Goal: Complete application form: Complete application form

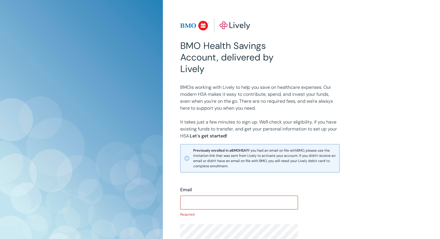
click at [217, 209] on div "​" at bounding box center [239, 203] width 118 height 14
click at [217, 204] on input "Email" at bounding box center [239, 203] width 118 height 12
type input "[PERSON_NAME][EMAIL_ADDRESS][DOMAIN_NAME]"
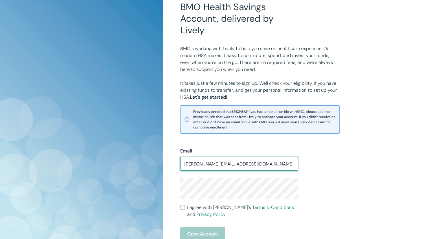
scroll to position [87, 0]
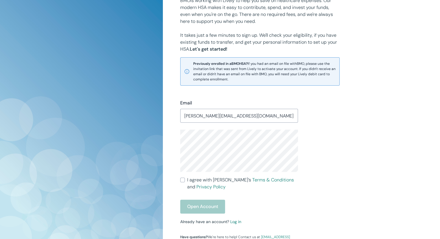
click at [197, 181] on span "I agree with Lively’s Terms & Conditions and Privacy Policy" at bounding box center [242, 183] width 111 height 14
click at [185, 181] on input "I agree with Lively’s Terms & Conditions and Privacy Policy" at bounding box center [182, 180] width 5 height 5
checkbox input "true"
click at [213, 204] on button "Open Account" at bounding box center [202, 207] width 45 height 14
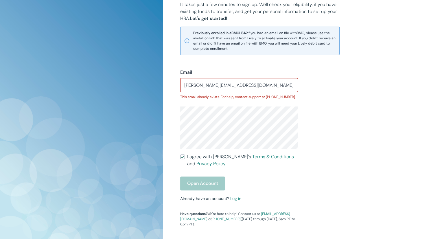
scroll to position [152, 0]
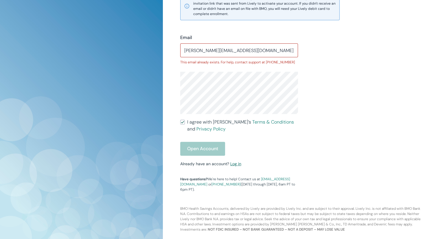
click at [235, 164] on link "Log in" at bounding box center [235, 163] width 11 height 5
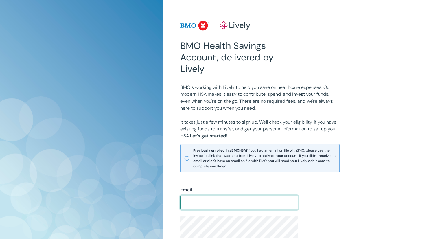
click at [220, 199] on input "Email" at bounding box center [239, 203] width 118 height 12
type input "[PERSON_NAME][EMAIL_ADDRESS][DOMAIN_NAME]"
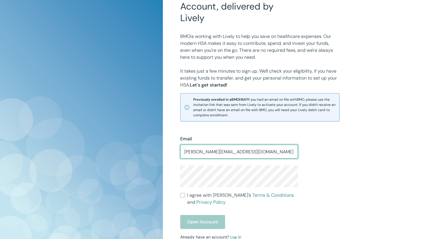
scroll to position [58, 0]
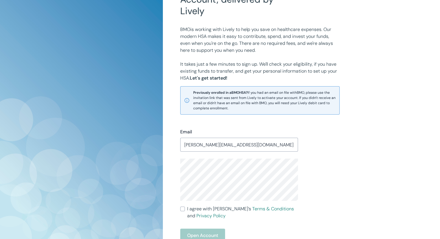
click at [192, 207] on span "I agree with Lively’s Terms & Conditions and Privacy Policy" at bounding box center [242, 212] width 111 height 14
click at [185, 207] on input "I agree with Lively’s Terms & Conditions and Privacy Policy" at bounding box center [182, 209] width 5 height 5
checkbox input "true"
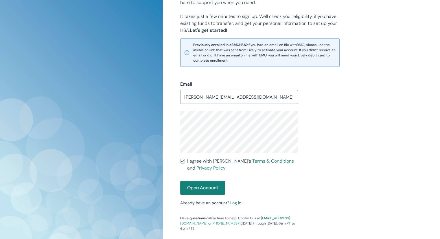
scroll to position [116, 0]
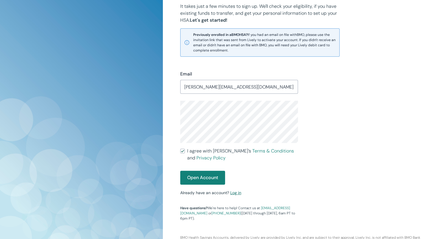
click at [236, 192] on link "Log in" at bounding box center [235, 192] width 11 height 5
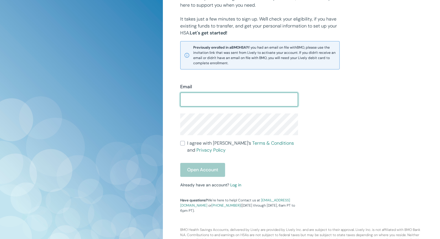
scroll to position [116, 0]
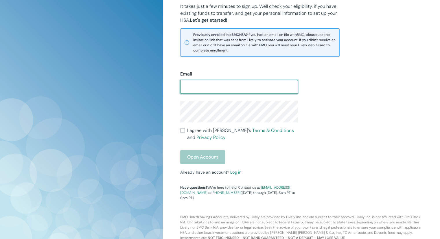
drag, startPoint x: 237, startPoint y: 176, endPoint x: 238, endPoint y: 169, distance: 7.0
click at [237, 176] on div "Email ​ I agree with Lively’s Terms & Conditions and Privacy Policy Open Accoun…" at bounding box center [235, 132] width 125 height 137
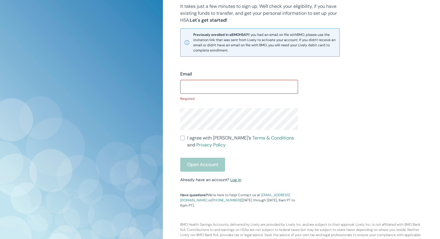
click at [238, 181] on link "Log in" at bounding box center [235, 179] width 11 height 5
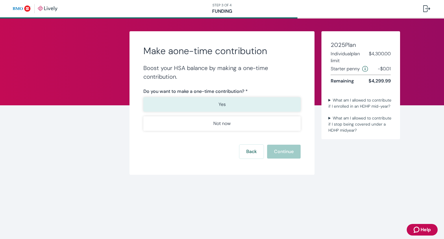
click at [245, 103] on button "Yes" at bounding box center [221, 104] width 157 height 14
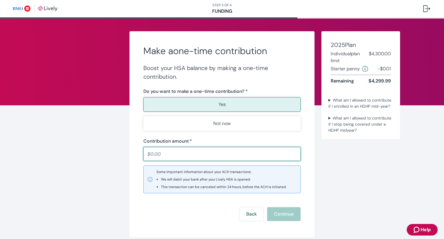
click at [237, 155] on input "Contribution amount   *" at bounding box center [221, 154] width 157 height 12
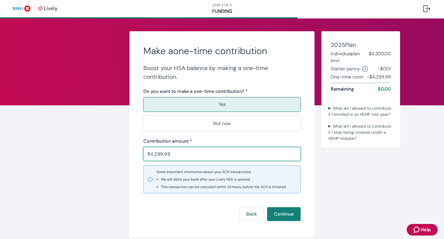
type input "4,299.99"
click at [67, 189] on div "Make a one-time contribution Boost your HSA balance by making a one-time contri…" at bounding box center [222, 142] width 444 height 246
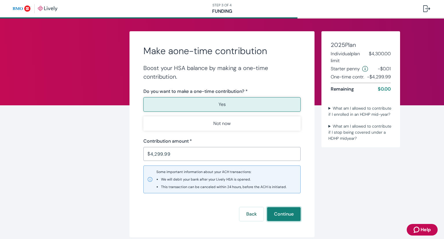
click at [268, 213] on button "Continue" at bounding box center [284, 214] width 34 height 14
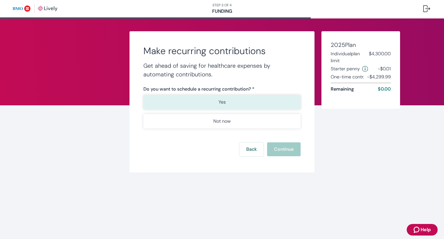
click at [236, 104] on button "Yes" at bounding box center [221, 102] width 157 height 14
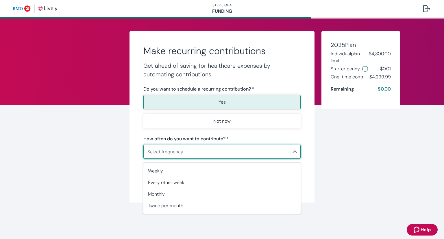
click at [218, 153] on body "STEP 3 OF 4 Funding Make recurring contributions Get ahead of saving for health…" at bounding box center [222, 119] width 444 height 239
drag, startPoint x: 101, startPoint y: 122, endPoint x: 183, endPoint y: 118, distance: 82.8
click at [101, 122] on div at bounding box center [222, 119] width 444 height 239
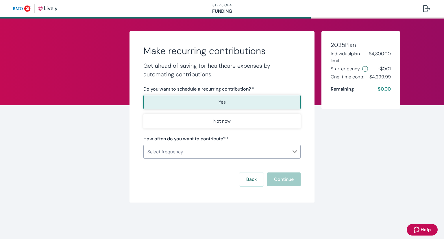
click at [190, 118] on button "Not now" at bounding box center [221, 121] width 157 height 14
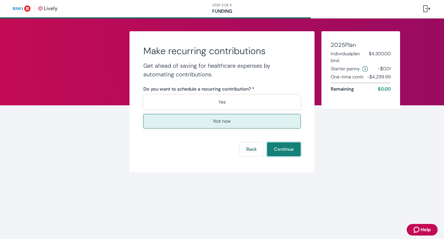
click at [286, 151] on button "Continue" at bounding box center [284, 149] width 34 height 14
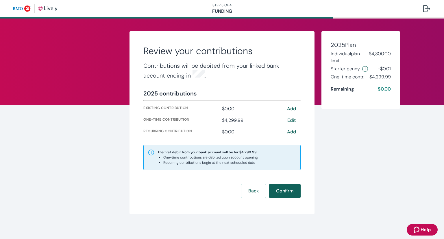
click at [288, 193] on button "Confirm" at bounding box center [285, 191] width 32 height 14
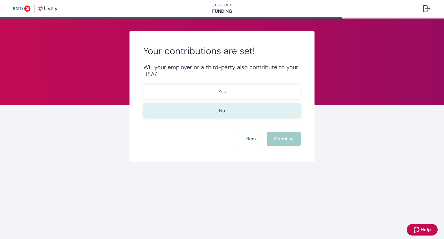
click at [228, 104] on button "No" at bounding box center [221, 111] width 157 height 14
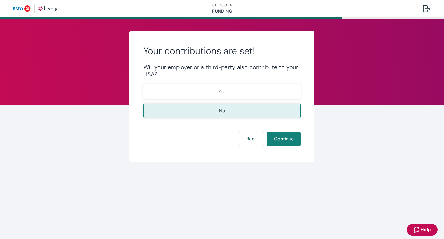
click at [281, 146] on div "Your contributions are set! Will your employer or a third-party also contribute…" at bounding box center [222, 96] width 185 height 131
click at [284, 137] on button "Continue" at bounding box center [284, 139] width 34 height 14
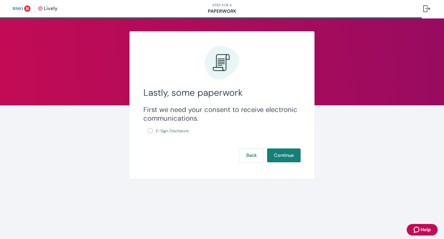
click at [151, 132] on input "E-Sign Disclosure" at bounding box center [150, 130] width 5 height 5
checkbox input "true"
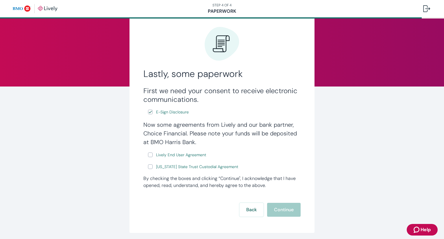
scroll to position [29, 0]
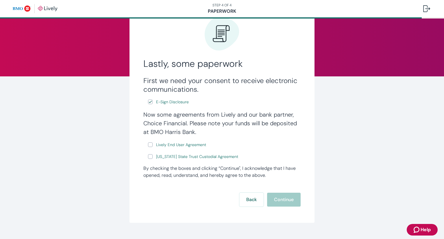
click at [150, 145] on input "Lively End User Agreement" at bounding box center [150, 144] width 5 height 5
checkbox input "true"
click at [149, 156] on input "Wyoming State Trust Custodial Agreement" at bounding box center [150, 156] width 5 height 5
checkbox input "true"
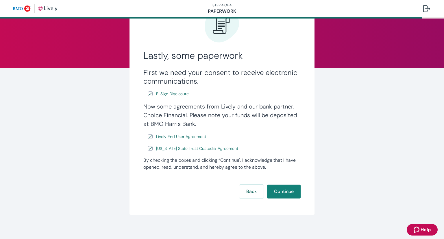
scroll to position [41, 0]
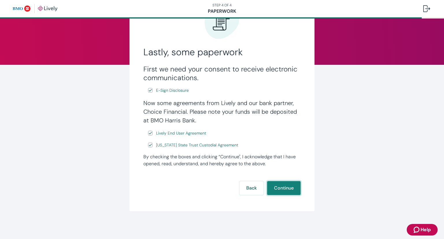
click at [288, 184] on button "Continue" at bounding box center [284, 188] width 34 height 14
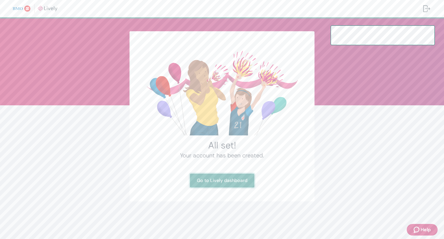
click at [233, 182] on link "Go to Lively dashboard" at bounding box center [222, 181] width 65 height 14
